Goal: Transaction & Acquisition: Obtain resource

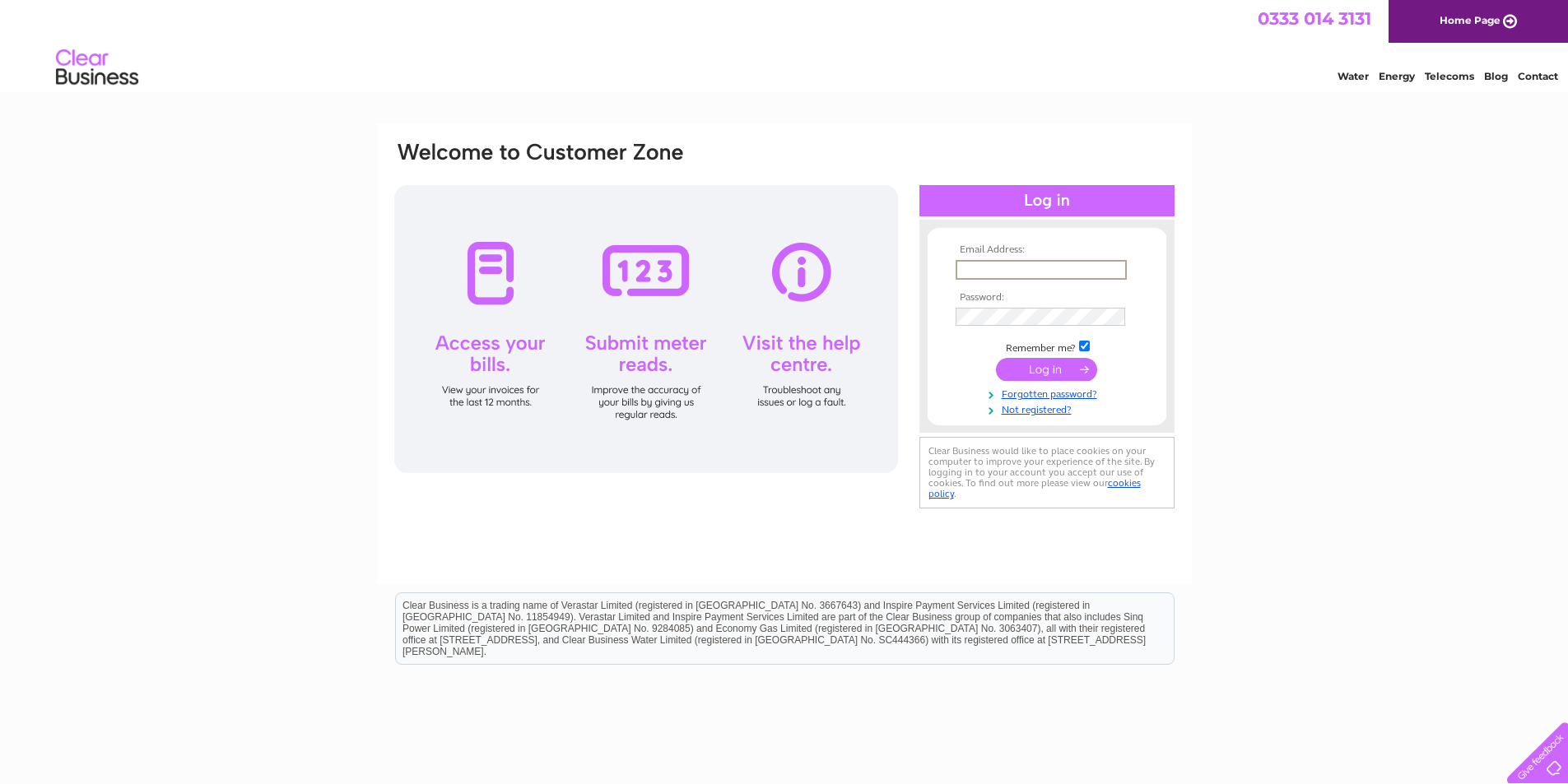
click at [990, 263] on input "text" at bounding box center [1041, 270] width 171 height 19
type input "info@murray-brothers.co.uk"
click at [1018, 369] on input "submit" at bounding box center [1047, 368] width 101 height 23
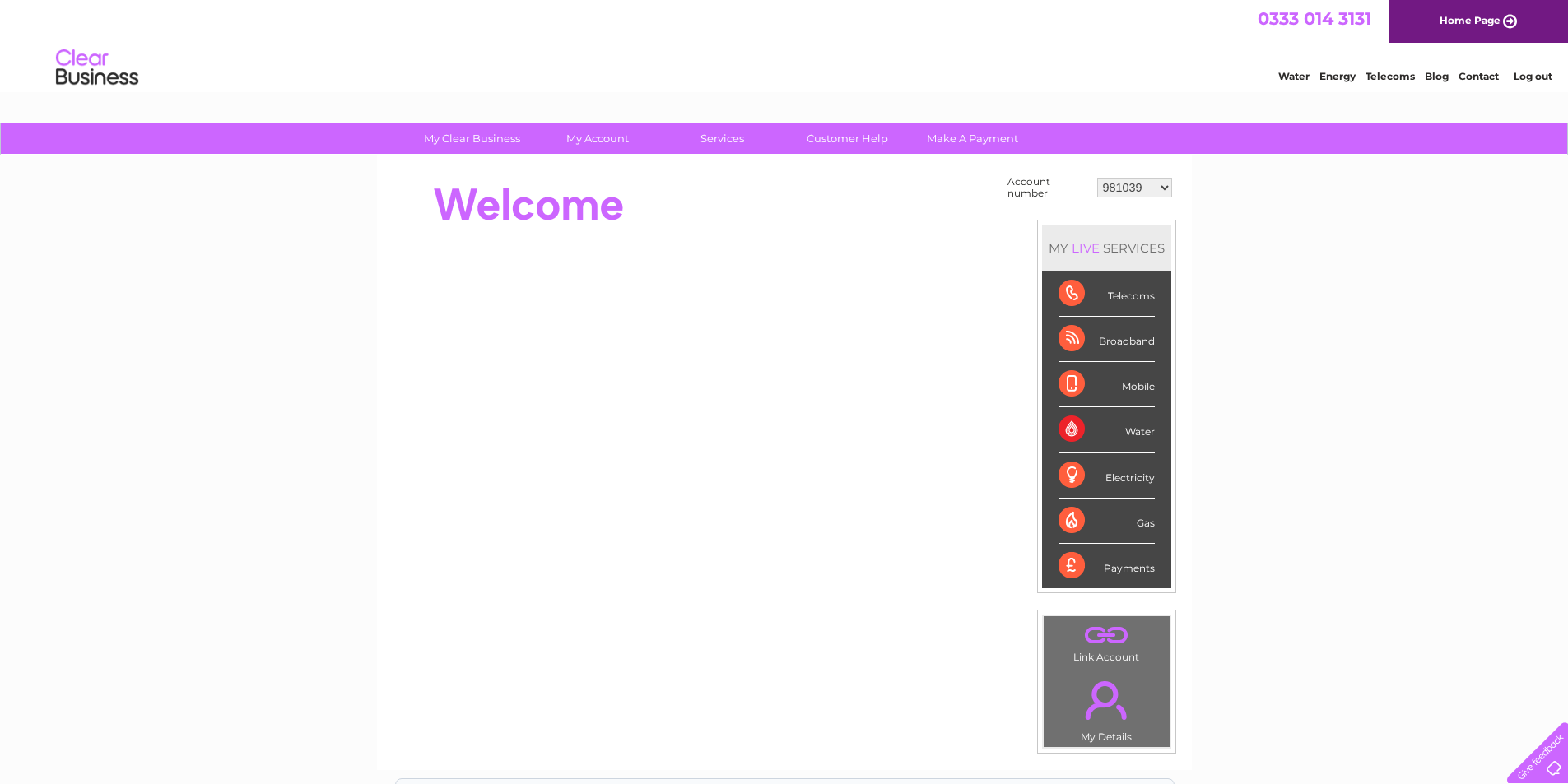
click at [1164, 189] on select "981039 30305634 30317455" at bounding box center [1134, 187] width 75 height 19
select select "30305634"
click at [1098, 178] on select "981039 30305634 30317455" at bounding box center [1134, 187] width 75 height 19
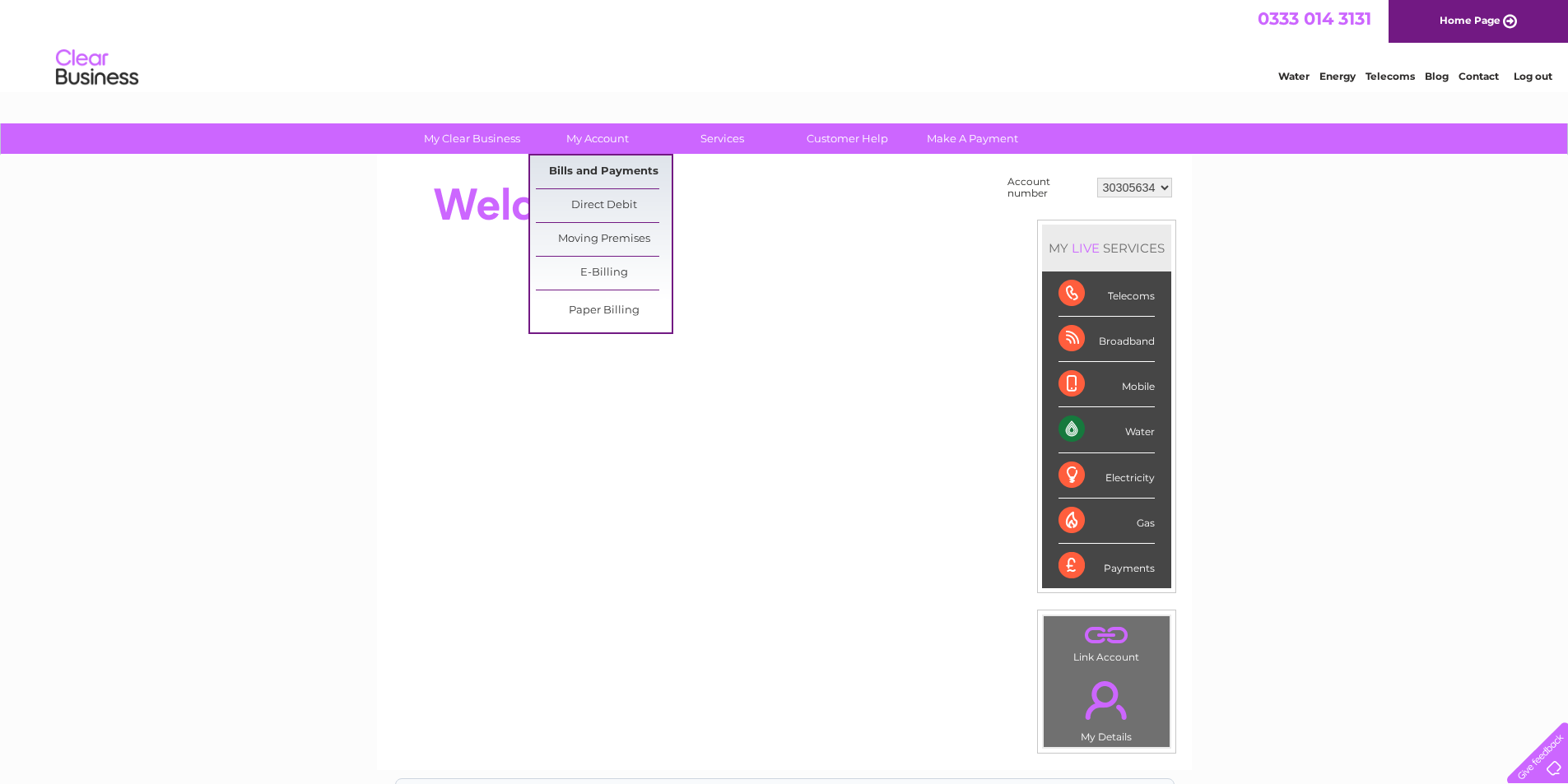
click at [610, 173] on link "Bills and Payments" at bounding box center [604, 172] width 136 height 33
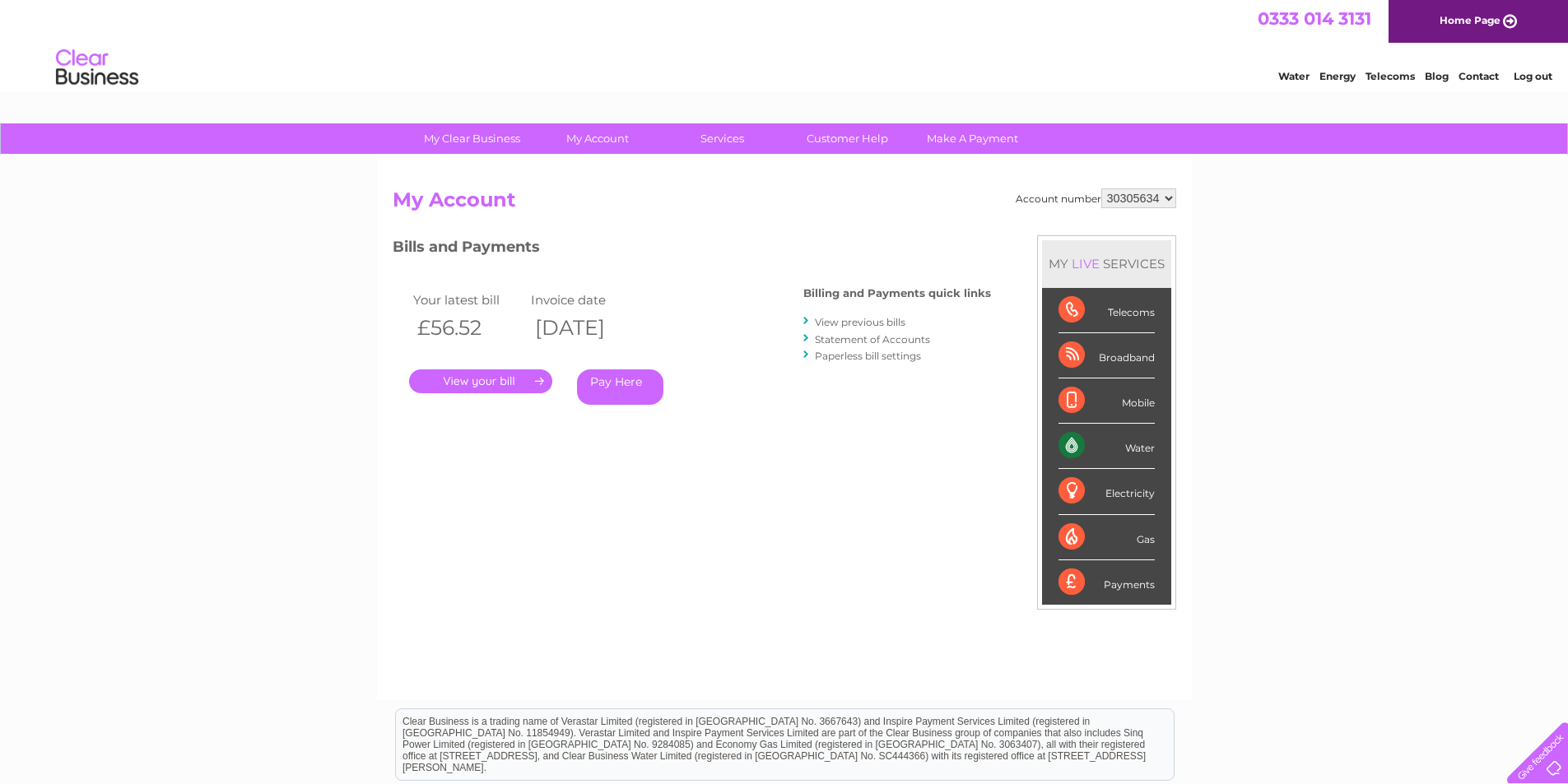
click at [486, 386] on link "." at bounding box center [480, 381] width 143 height 24
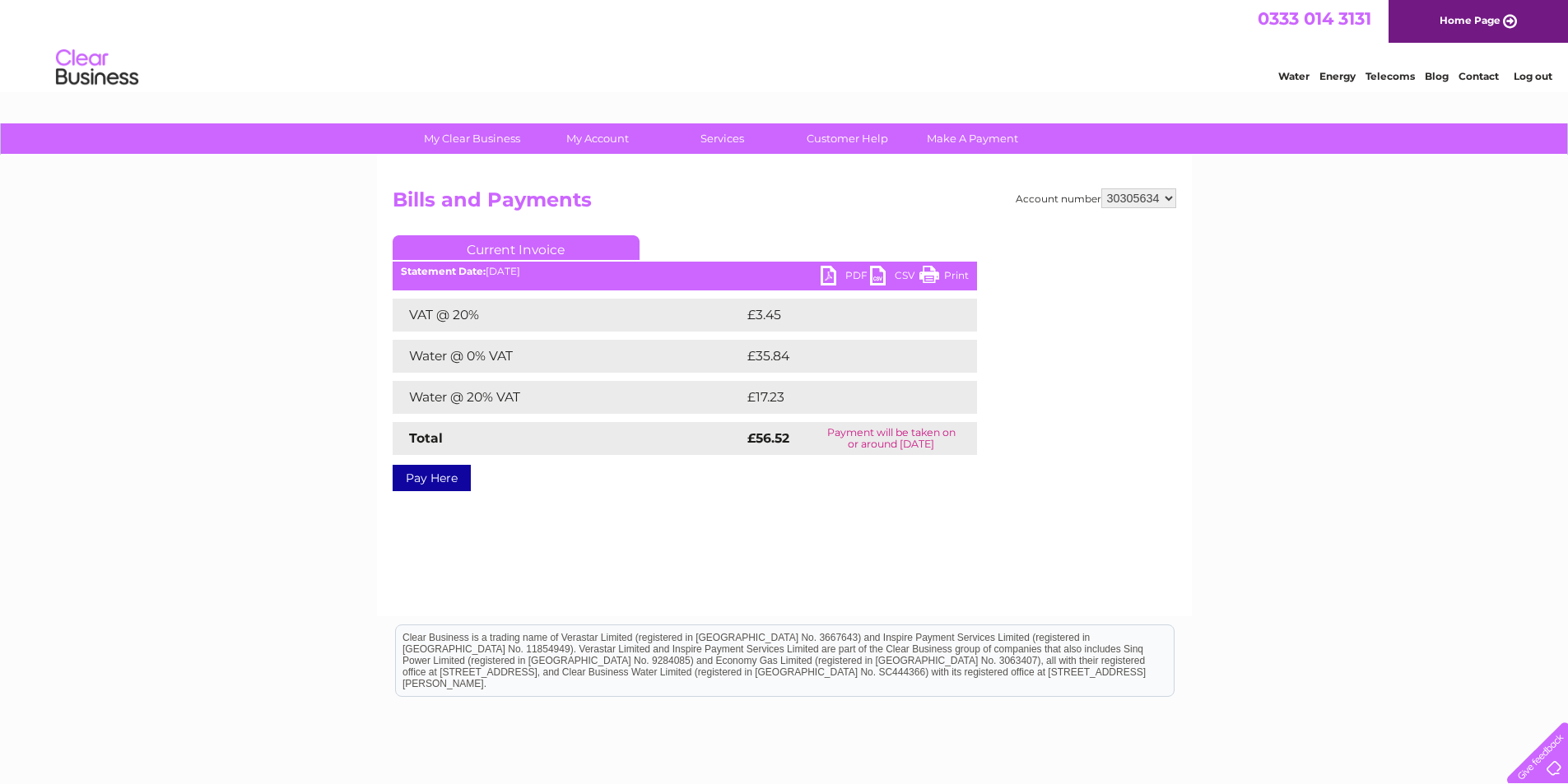
click at [846, 276] on link "PDF" at bounding box center [845, 278] width 50 height 24
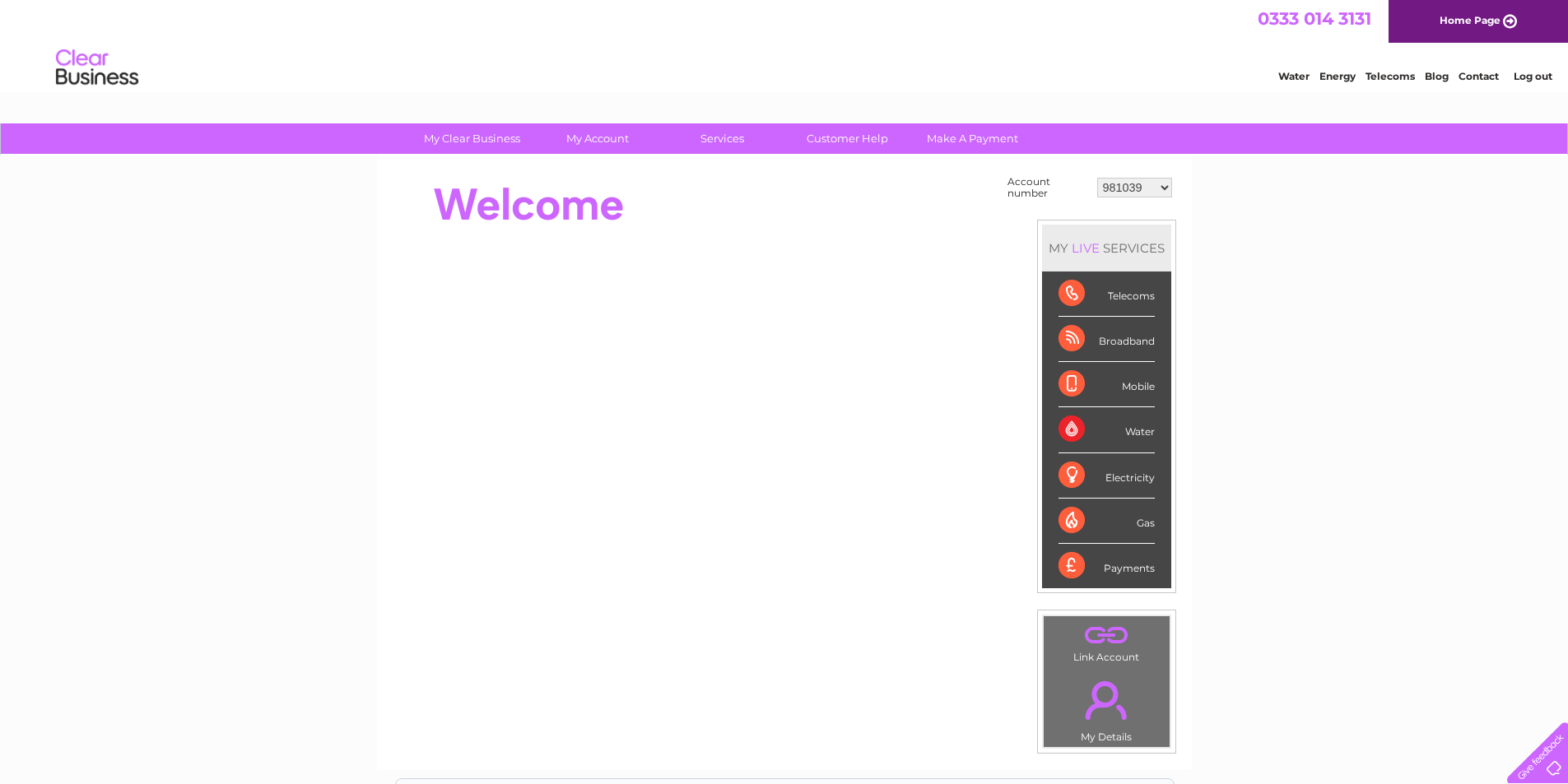
click at [1166, 193] on select "981039 30305634 30317455" at bounding box center [1134, 187] width 75 height 19
select select "30317455"
click at [1098, 178] on select "981039 30305634 30317455" at bounding box center [1134, 187] width 75 height 19
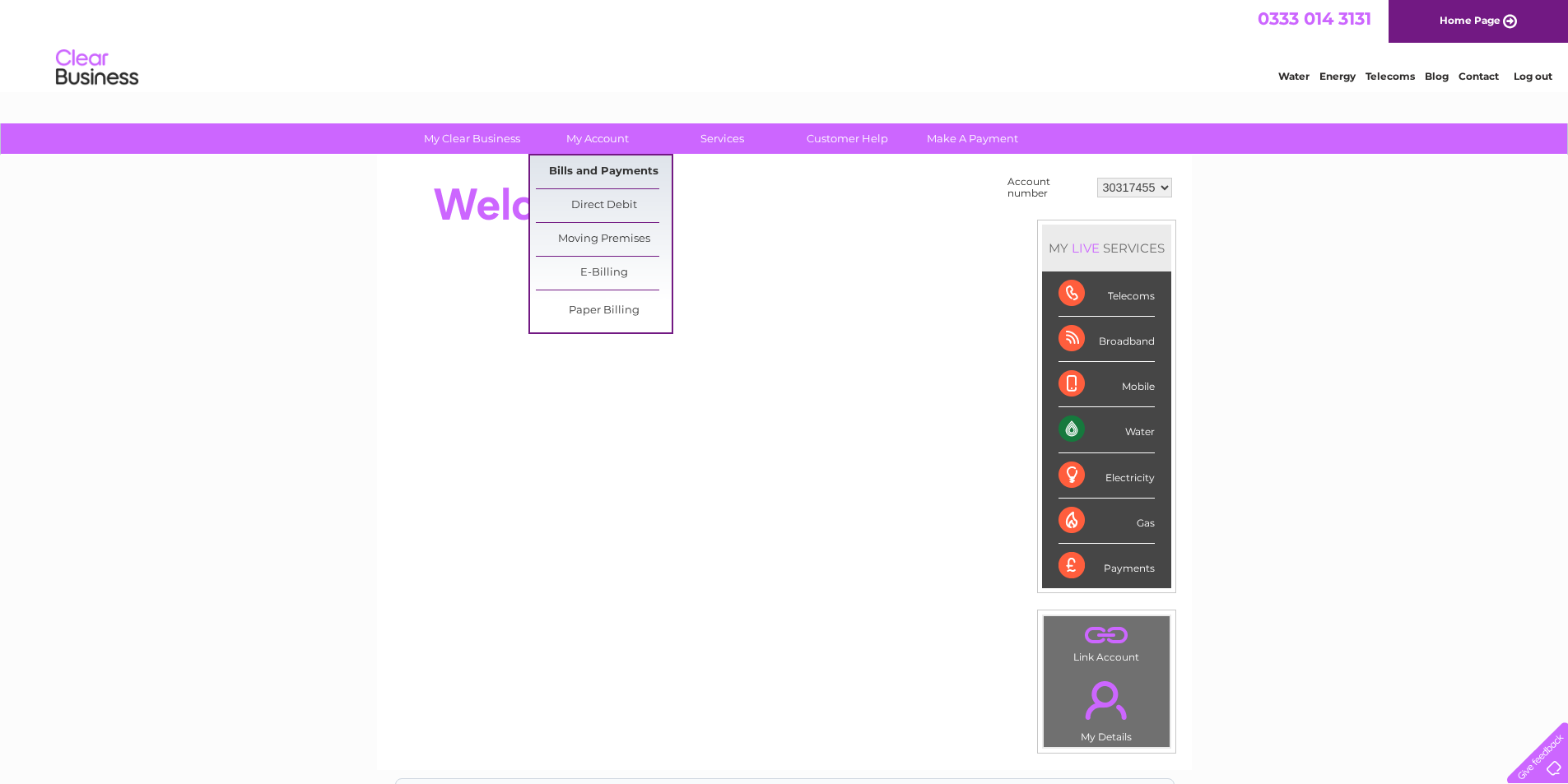
click at [584, 161] on link "Bills and Payments" at bounding box center [604, 172] width 136 height 33
click at [589, 175] on link "Bills and Payments" at bounding box center [604, 172] width 136 height 33
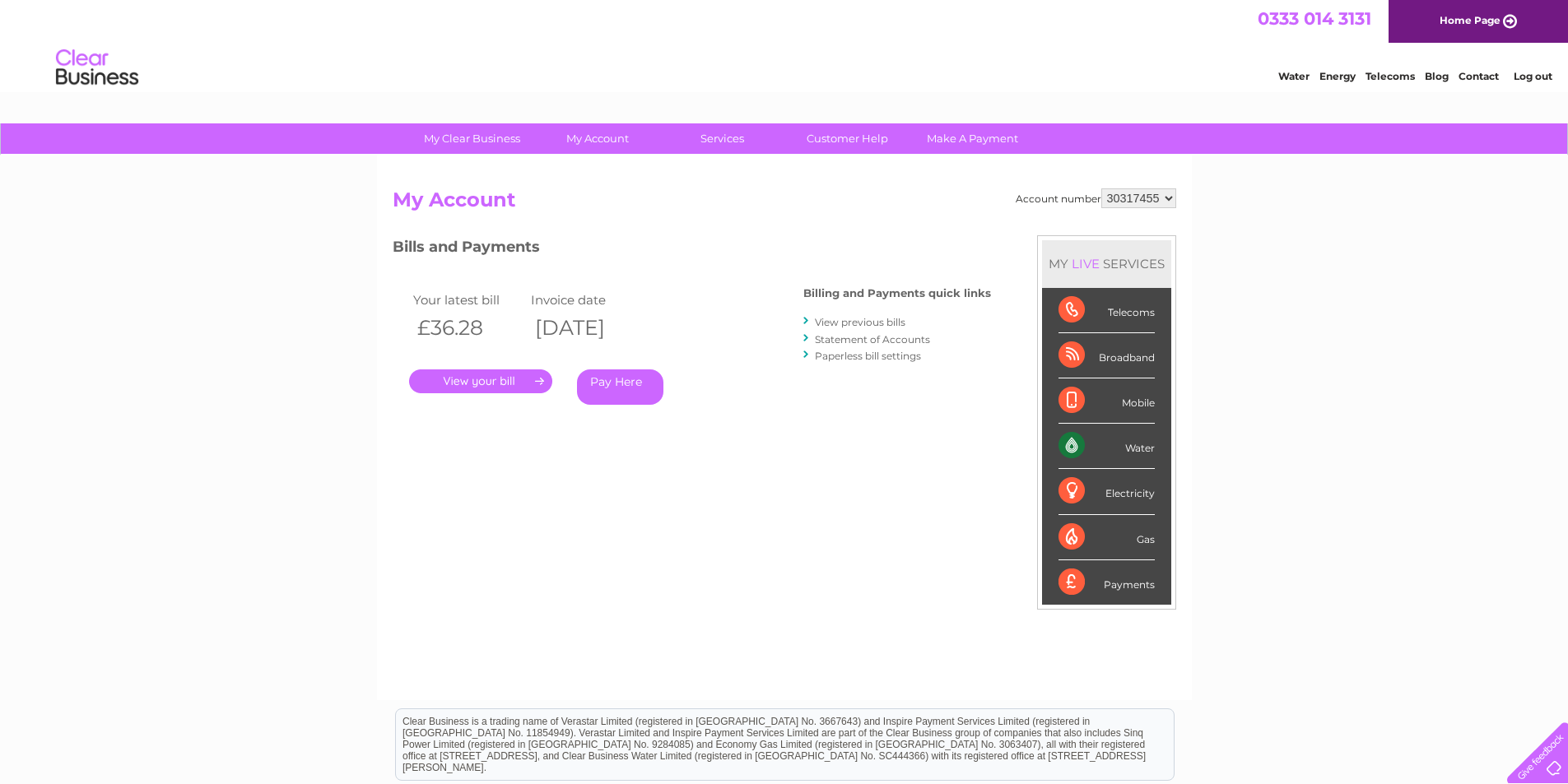
click at [507, 371] on link "." at bounding box center [480, 381] width 143 height 24
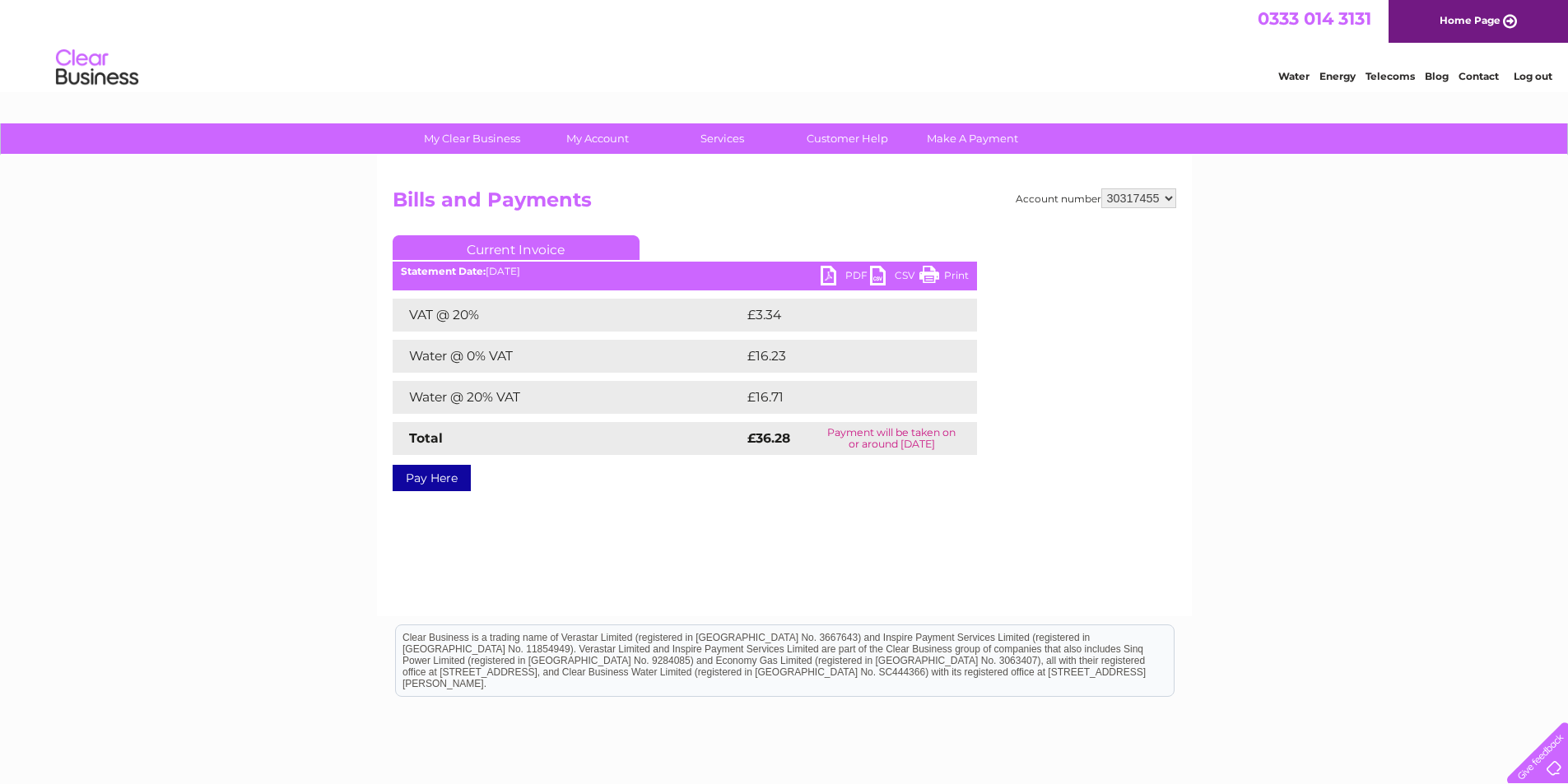
click at [826, 271] on link "PDF" at bounding box center [845, 278] width 50 height 24
